Goal: Task Accomplishment & Management: Use online tool/utility

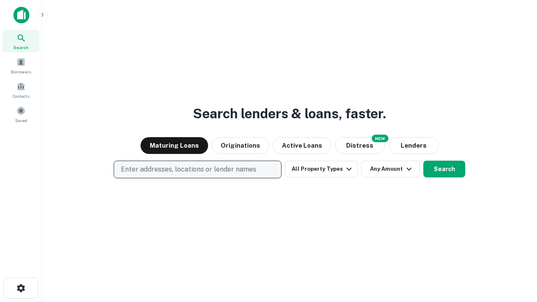
click at [197, 169] on p "Enter addresses, locations or lender names" at bounding box center [189, 169] width 136 height 10
type input "**********"
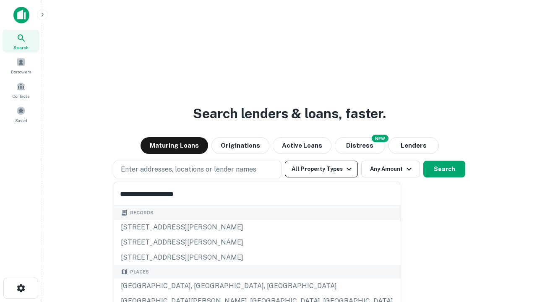
click at [201, 286] on div "[GEOGRAPHIC_DATA], [GEOGRAPHIC_DATA], [GEOGRAPHIC_DATA]" at bounding box center [257, 286] width 286 height 15
click at [321, 169] on button "All Property Types" at bounding box center [321, 169] width 73 height 17
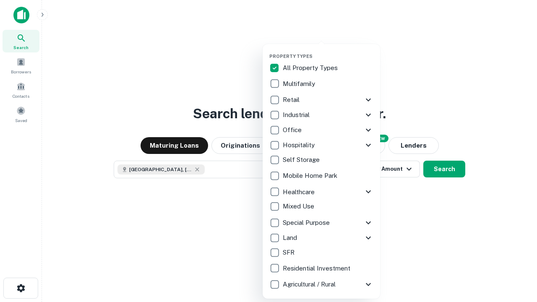
click at [328, 51] on button "button" at bounding box center [327, 51] width 117 height 0
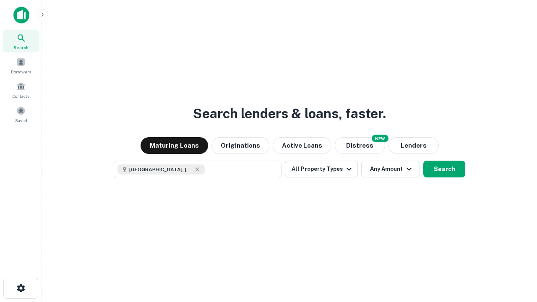
scroll to position [13, 0]
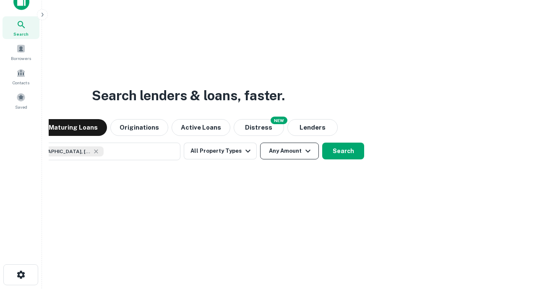
click at [260, 143] on button "Any Amount" at bounding box center [289, 151] width 59 height 17
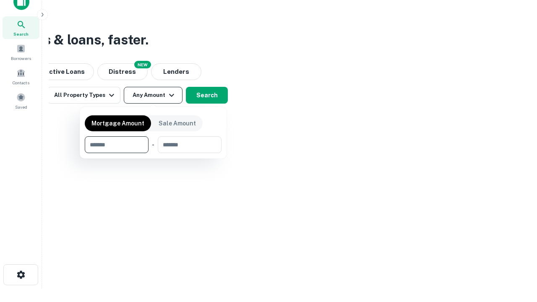
type input "*******"
click at [153, 153] on button "button" at bounding box center [153, 153] width 137 height 0
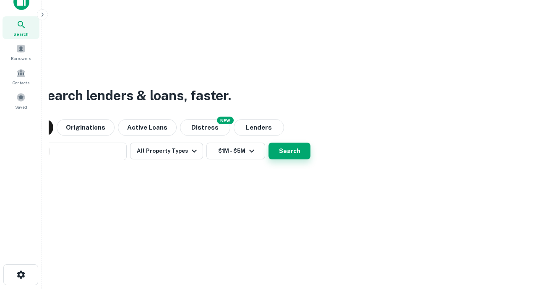
click at [269, 143] on button "Search" at bounding box center [290, 151] width 42 height 17
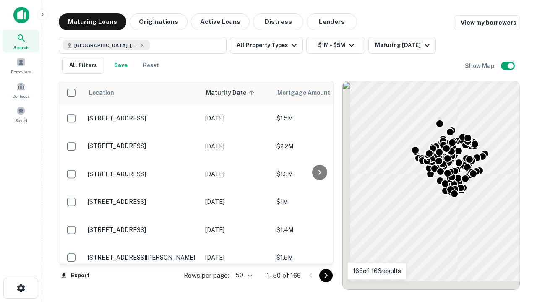
click at [242, 275] on body "Search Borrowers Contacts Saved Maturing Loans Originations Active Loans Distre…" at bounding box center [268, 151] width 537 height 302
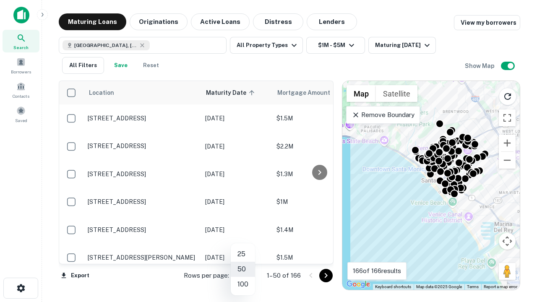
click at [243, 254] on li "25" at bounding box center [243, 254] width 24 height 15
